Goal: Transaction & Acquisition: Purchase product/service

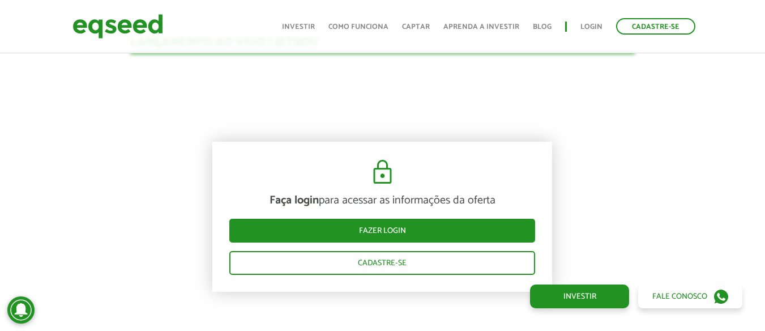
scroll to position [1117, 0]
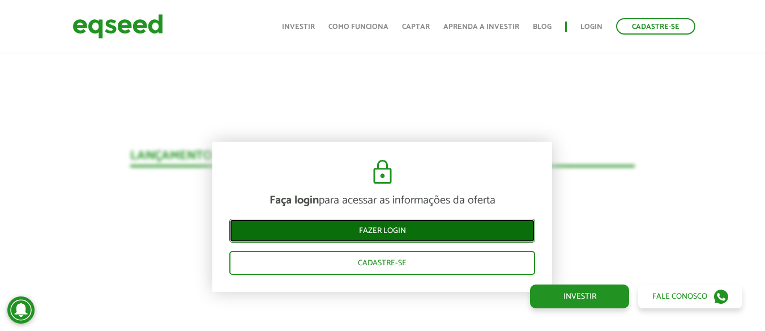
click at [381, 229] on link "Fazer login" at bounding box center [382, 231] width 306 height 24
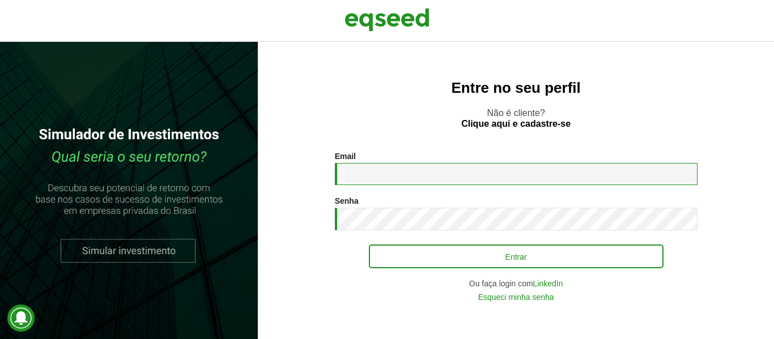
type input "**********"
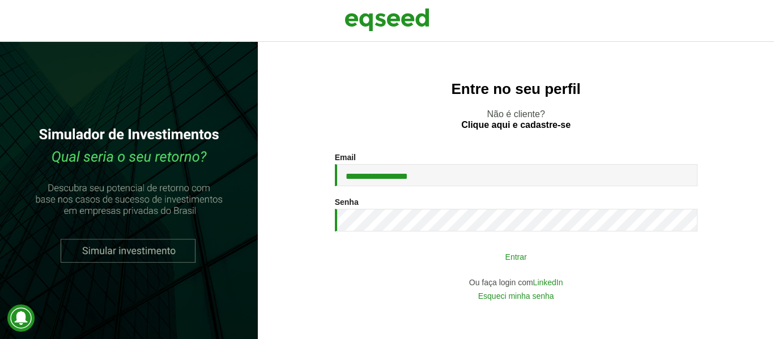
click at [537, 257] on button "Entrar" at bounding box center [516, 257] width 295 height 22
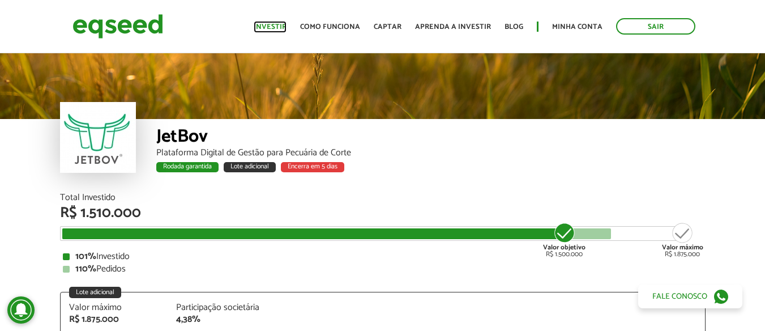
click at [286, 28] on link "Investir" at bounding box center [270, 26] width 33 height 7
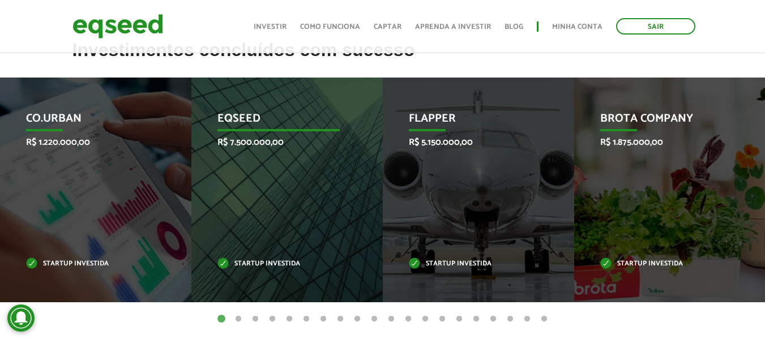
scroll to position [453, 0]
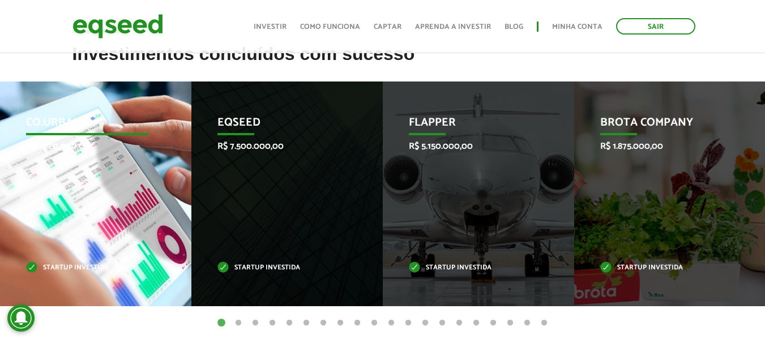
click at [66, 167] on div "Co.Urban R$ 1.220.000,00 Startup investida" at bounding box center [87, 194] width 174 height 225
click at [78, 224] on div "Co.Urban R$ 1.220.000,00 Startup investida" at bounding box center [87, 194] width 174 height 225
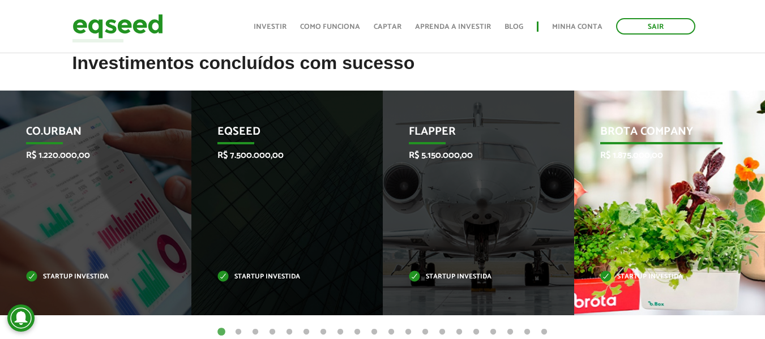
scroll to position [510, 0]
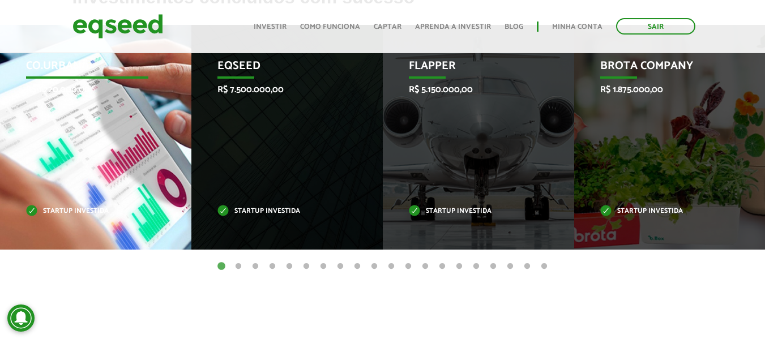
click at [55, 79] on p "Co.Urban" at bounding box center [87, 68] width 122 height 19
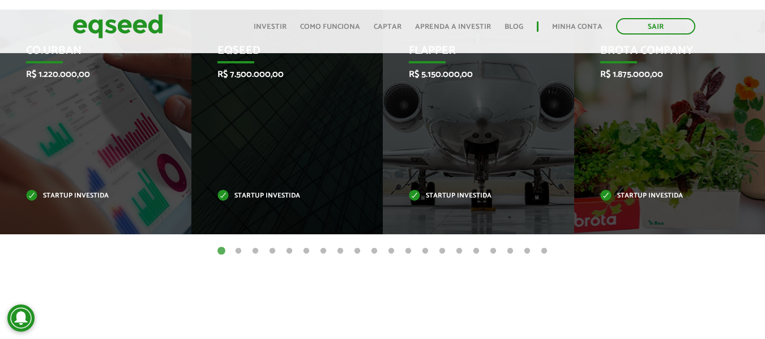
scroll to position [397, 0]
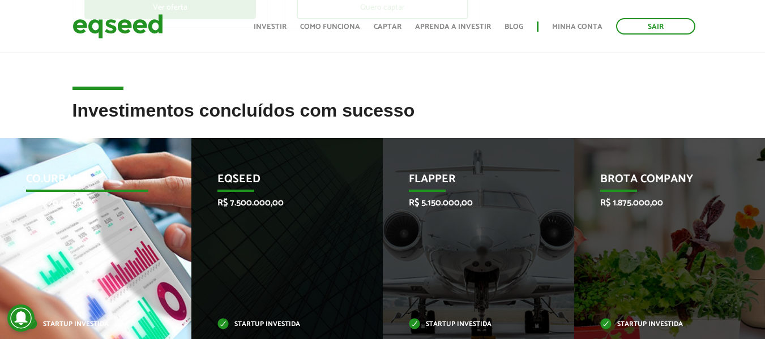
click at [44, 180] on p "Co.Urban" at bounding box center [87, 182] width 122 height 19
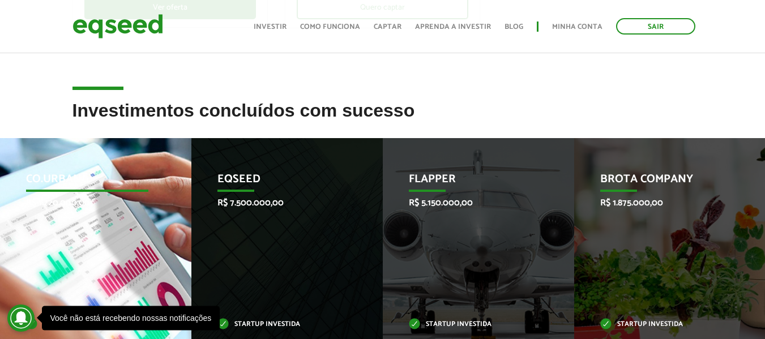
click at [87, 193] on div "Co.Urban R$ 1.220.000,00 Startup investida" at bounding box center [87, 250] width 174 height 225
click at [79, 180] on p "Co.Urban" at bounding box center [87, 182] width 122 height 19
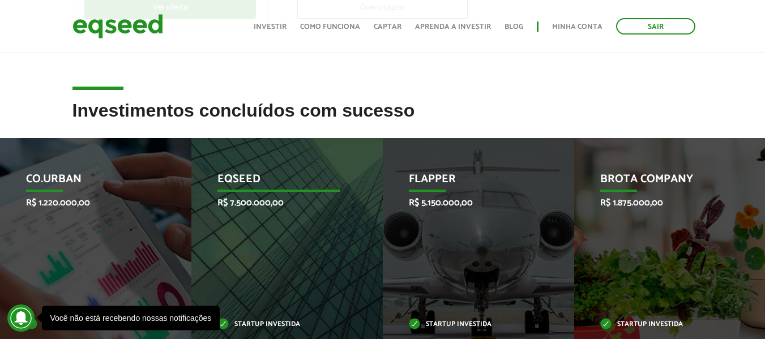
click at [273, 208] on p "R$ 7.500.000,00" at bounding box center [279, 203] width 122 height 11
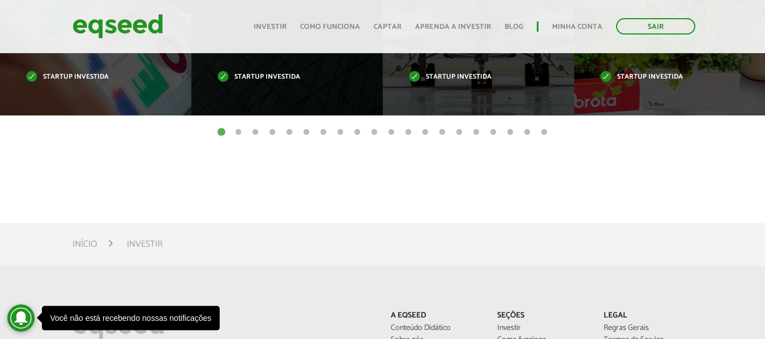
scroll to position [623, 0]
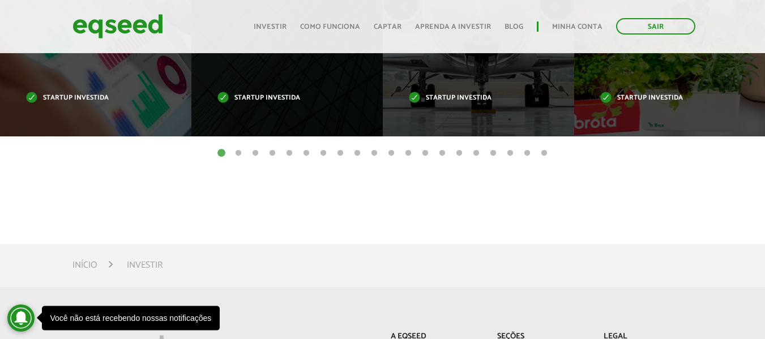
click at [241, 150] on button "2" at bounding box center [238, 153] width 11 height 11
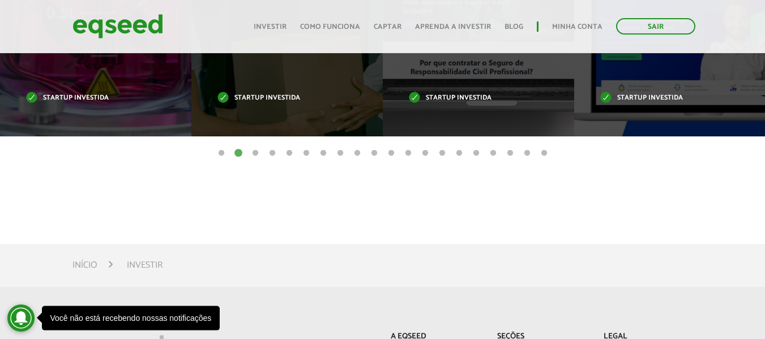
click at [245, 149] on ul "1 2 3 4 5 6 7 8 9 10 11 12 13 14 15 16 17 18 19 20" at bounding box center [382, 153] width 765 height 12
click at [252, 152] on button "3" at bounding box center [255, 153] width 11 height 11
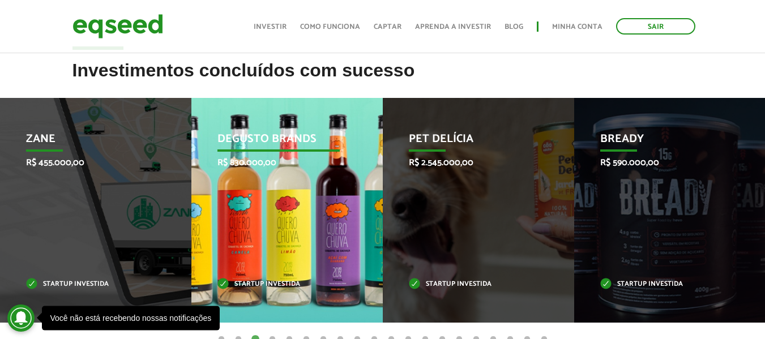
scroll to position [453, 0]
